Goal: Check status: Check status

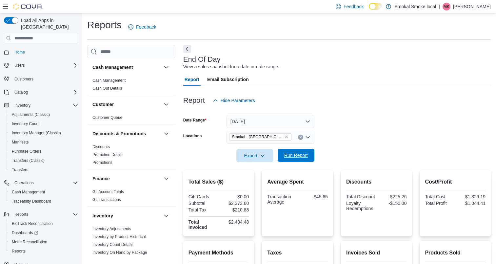
scroll to position [40, 0]
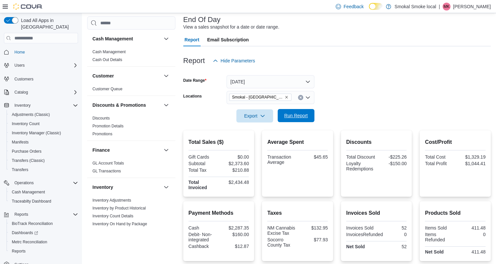
click at [294, 118] on span "Run Report" at bounding box center [296, 115] width 24 height 7
click at [285, 96] on icon "Remove Smokal - Socorro from selection in this group" at bounding box center [287, 97] width 4 height 4
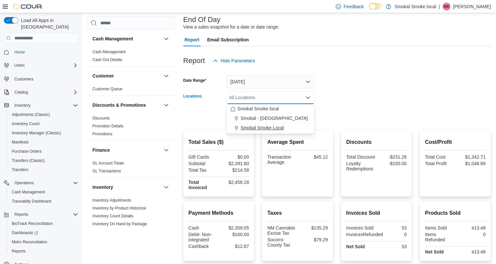
click at [273, 128] on span "Smokal Smoke Local" at bounding box center [262, 127] width 43 height 7
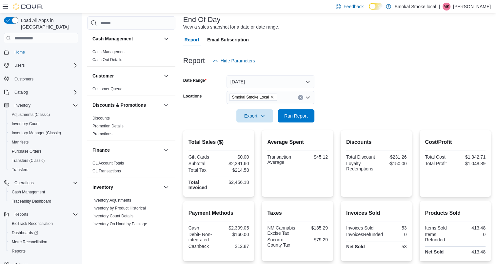
click at [349, 90] on form "Date Range [DATE] Locations [GEOGRAPHIC_DATA] Smoke Local Export Run Report" at bounding box center [336, 94] width 307 height 55
click at [299, 113] on span "Run Report" at bounding box center [296, 115] width 24 height 7
click at [274, 97] on span "Smokal Smoke Local" at bounding box center [253, 96] width 48 height 7
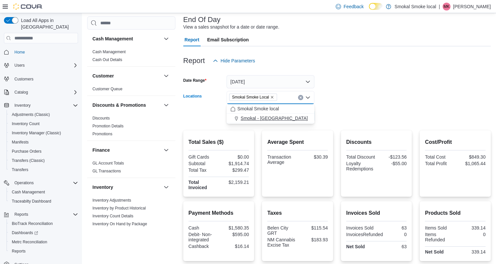
click at [271, 116] on span "Smokal - [GEOGRAPHIC_DATA]" at bounding box center [274, 118] width 67 height 7
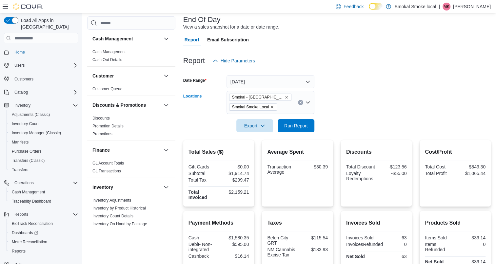
drag, startPoint x: 387, startPoint y: 91, endPoint x: 272, endPoint y: 108, distance: 115.9
click at [272, 108] on icon "Remove Smokal Smoke Local from selection in this group" at bounding box center [272, 107] width 4 height 4
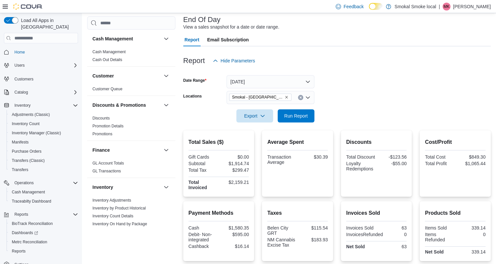
click at [362, 77] on form "Date Range [DATE] Locations [GEOGRAPHIC_DATA] - [GEOGRAPHIC_DATA] Export Run Re…" at bounding box center [336, 94] width 307 height 55
click at [294, 115] on span "Run Report" at bounding box center [296, 115] width 24 height 7
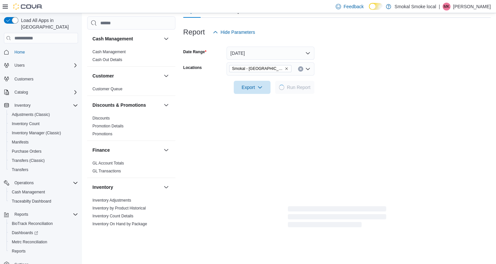
scroll to position [72, 0]
